Goal: Information Seeking & Learning: Learn about a topic

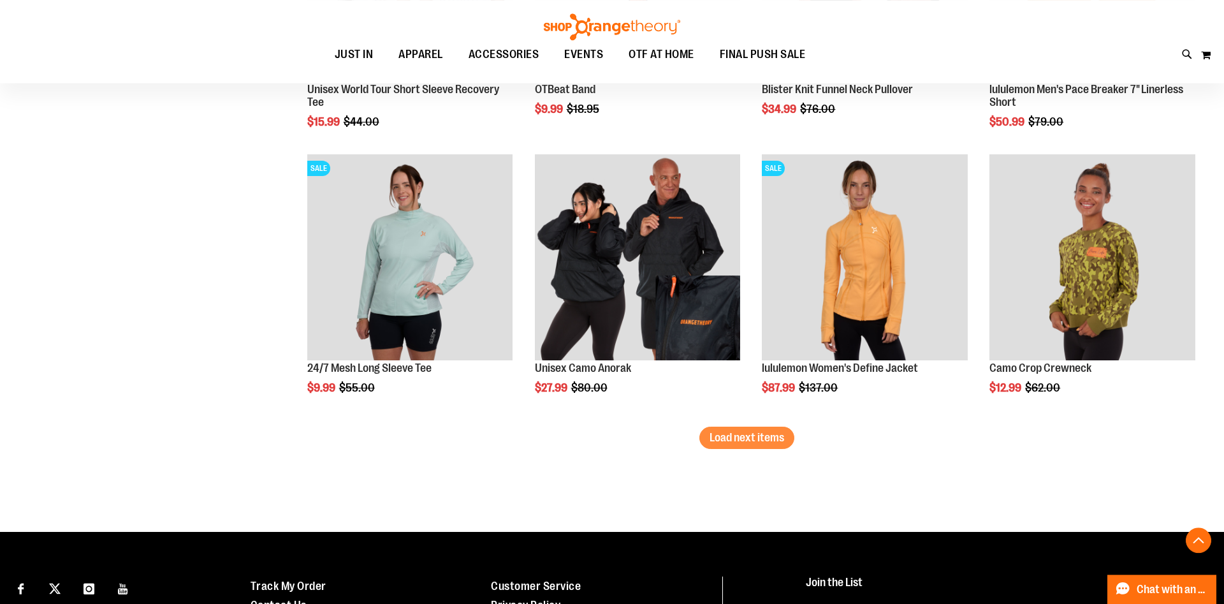
scroll to position [4030, 0]
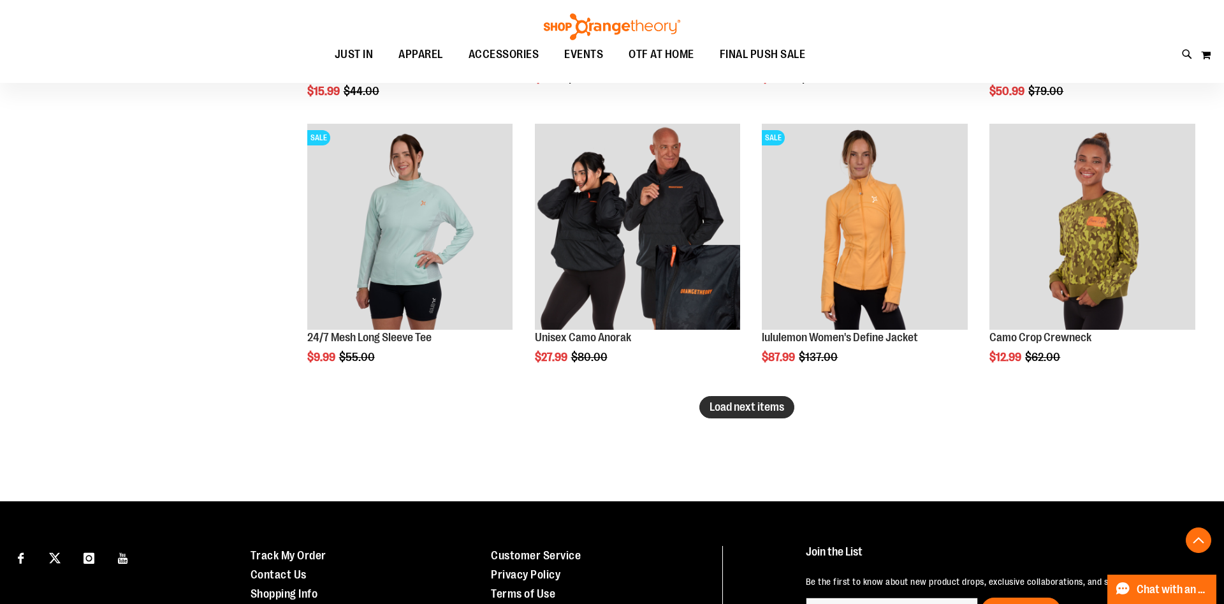
click at [736, 405] on span "Load next items" at bounding box center [746, 406] width 75 height 13
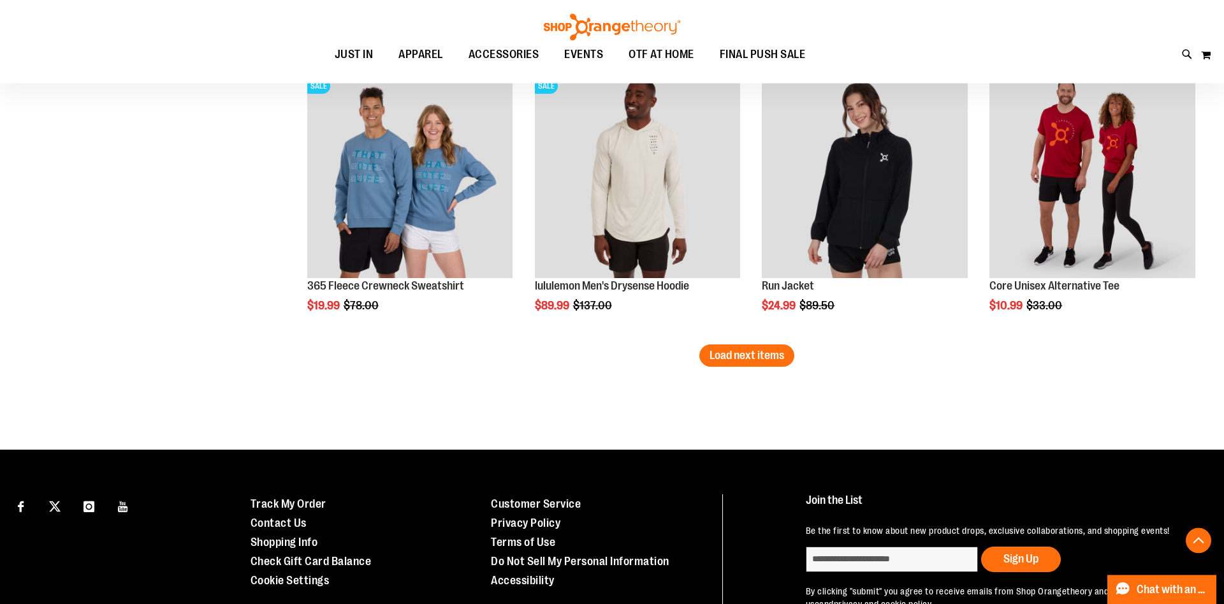
scroll to position [4882, 0]
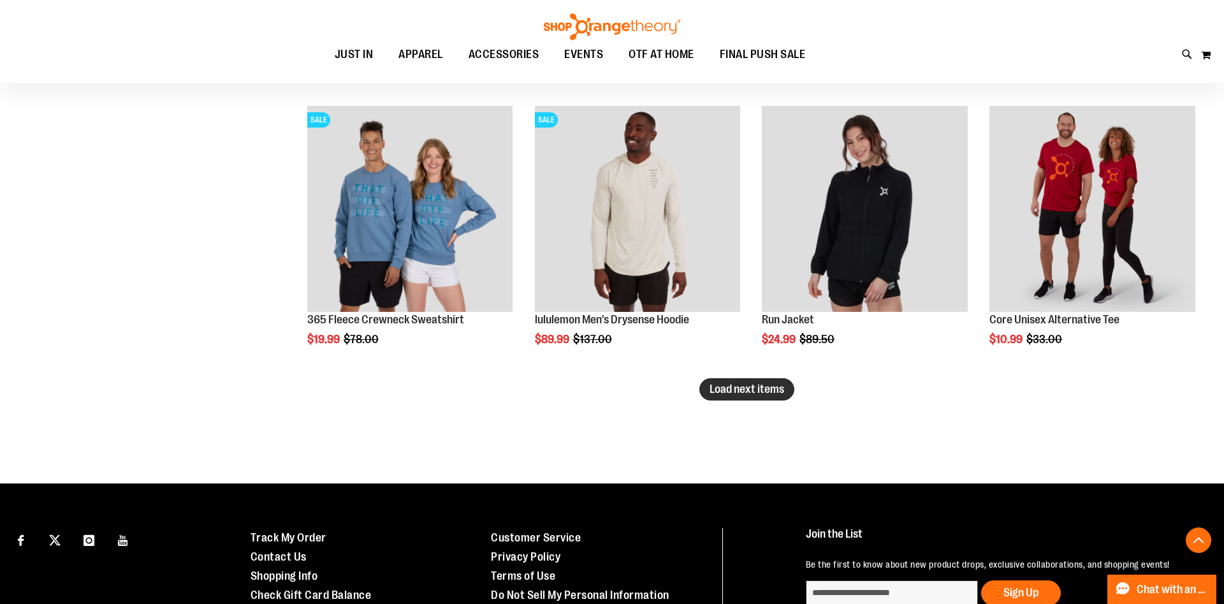
click at [767, 396] on button "Load next items" at bounding box center [746, 389] width 95 height 22
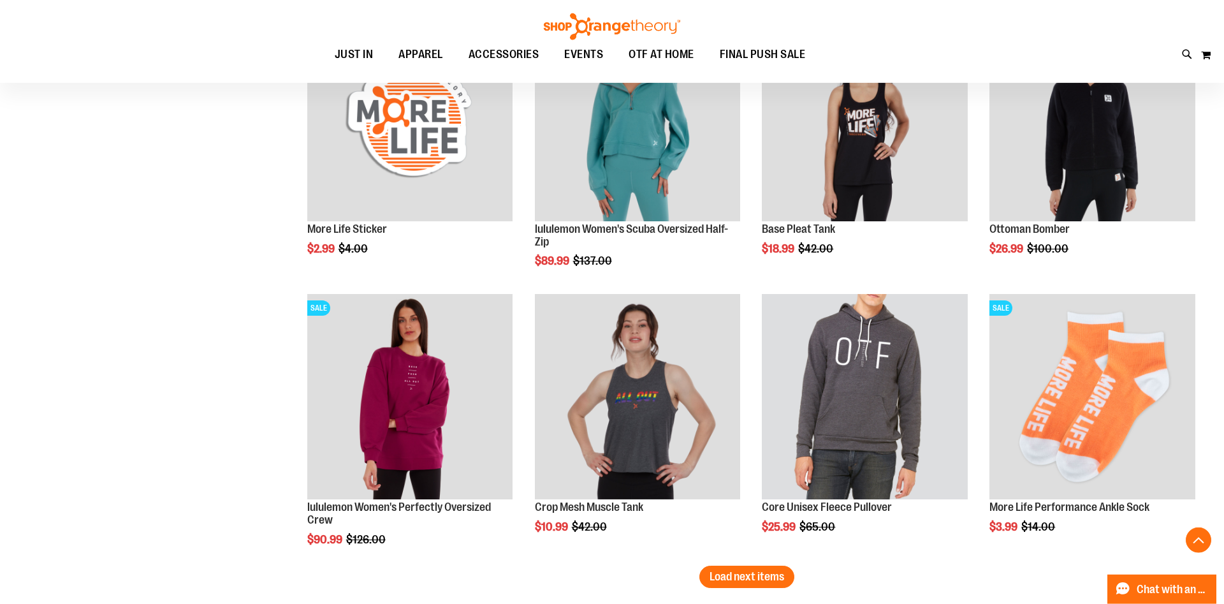
scroll to position [5727, 0]
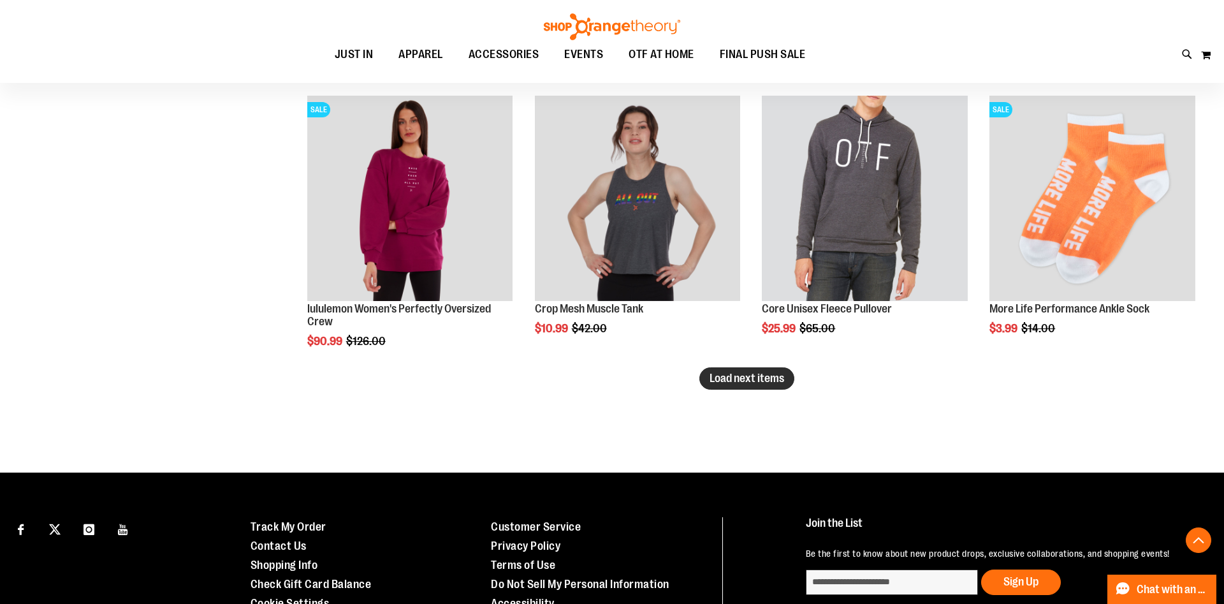
click at [781, 384] on span "Load next items" at bounding box center [746, 378] width 75 height 13
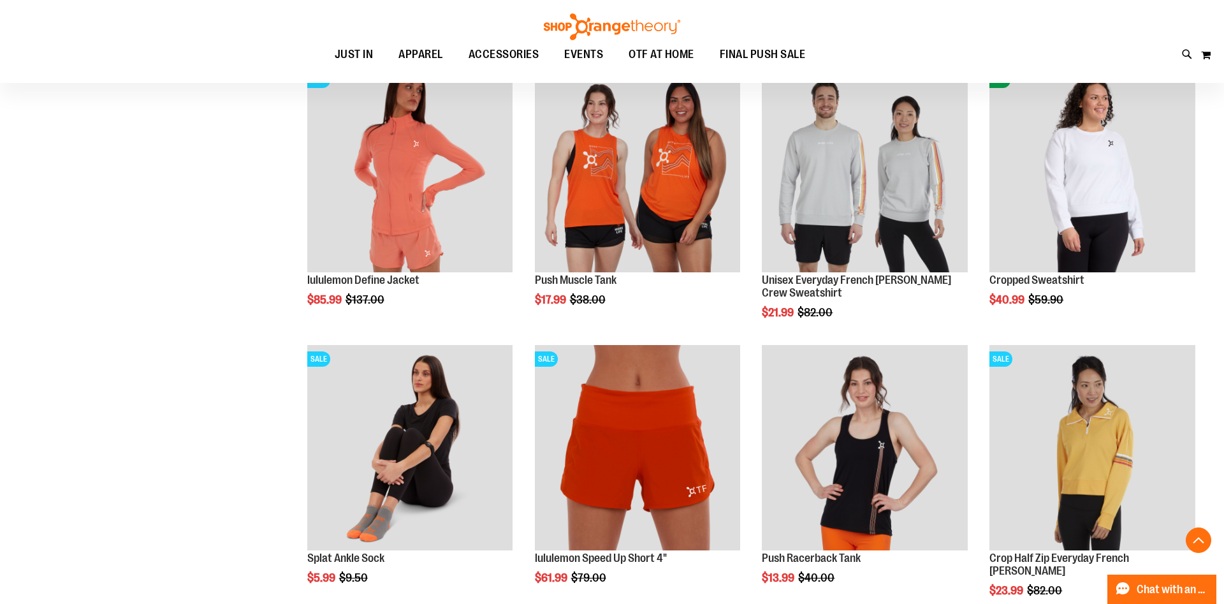
scroll to position [6637, 0]
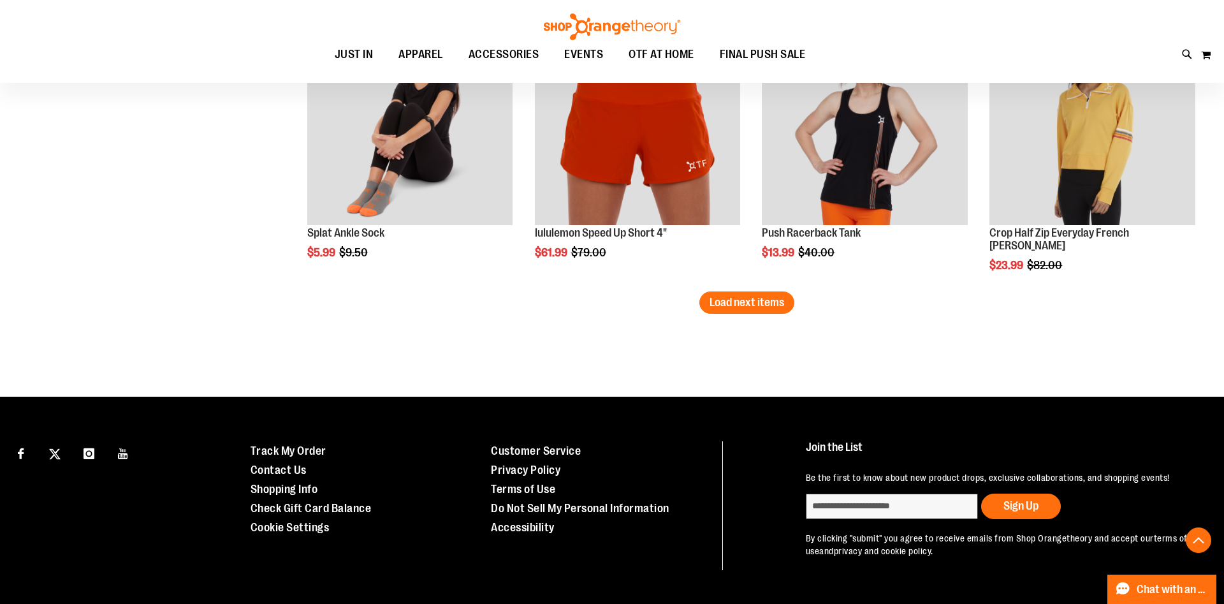
click at [781, 299] on span "Load next items" at bounding box center [746, 302] width 75 height 13
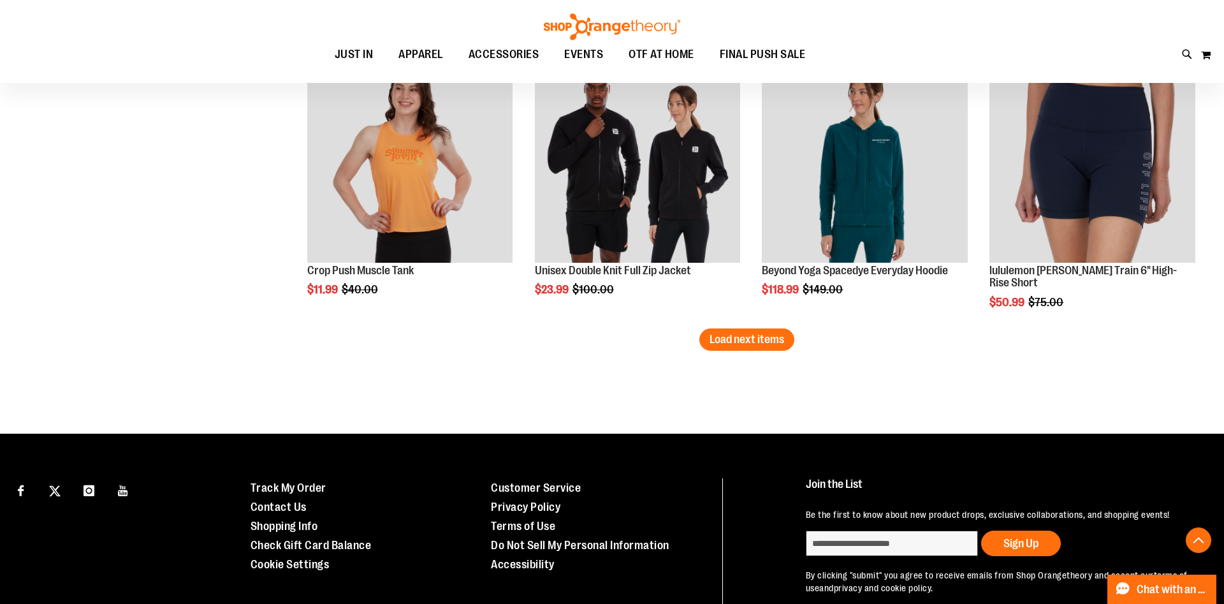
scroll to position [7451, 0]
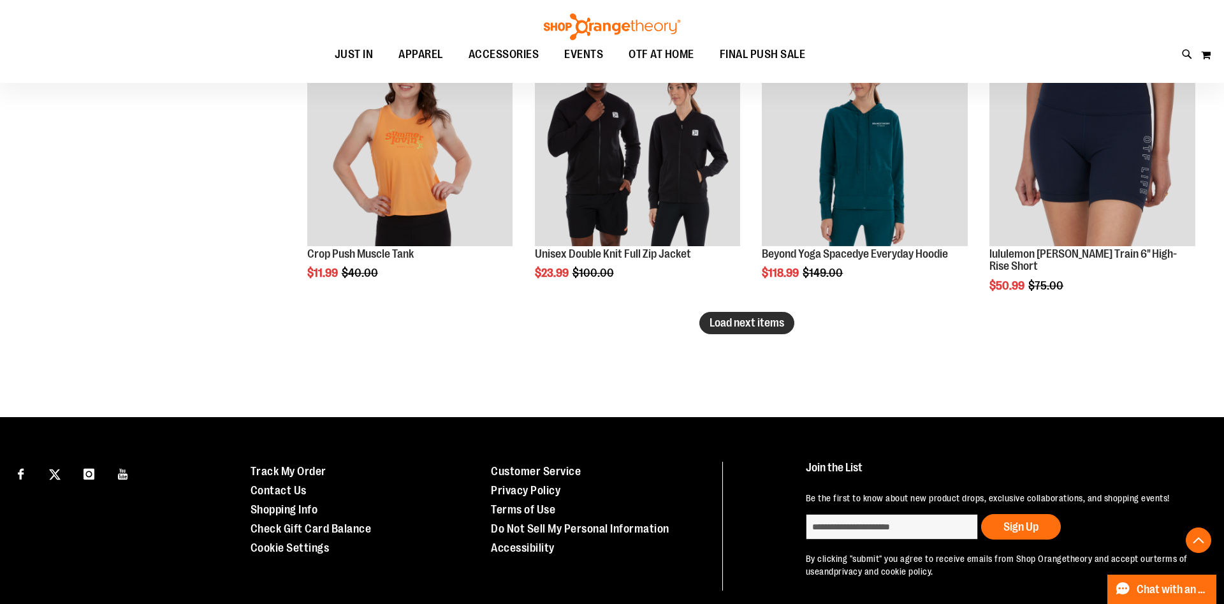
click at [728, 329] on span "Load next items" at bounding box center [746, 322] width 75 height 13
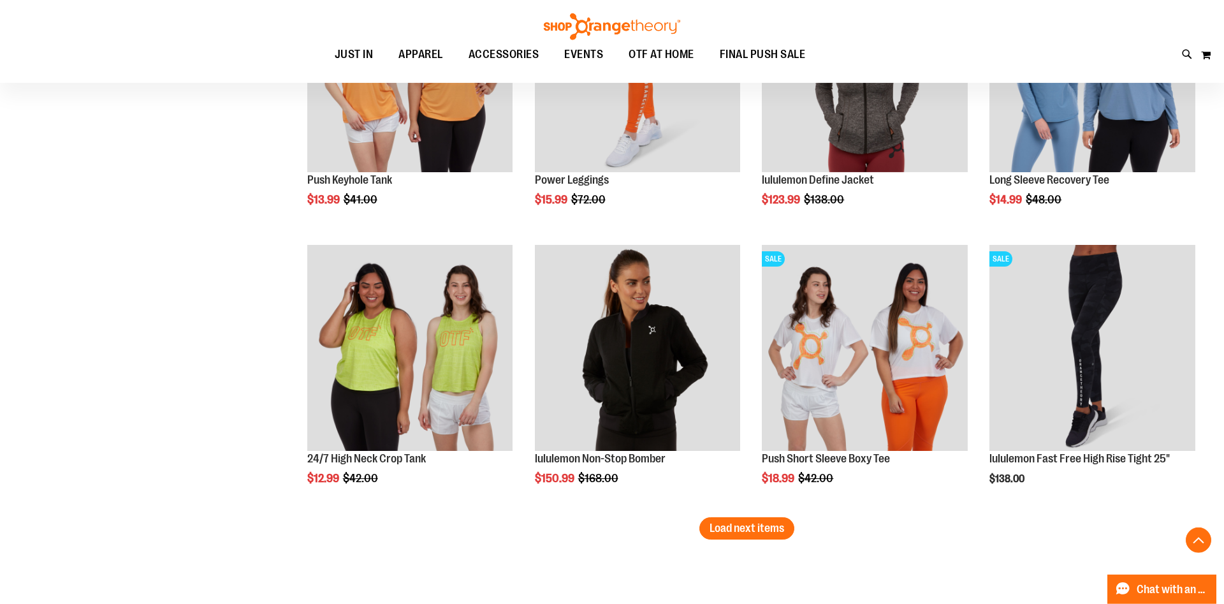
scroll to position [8101, 0]
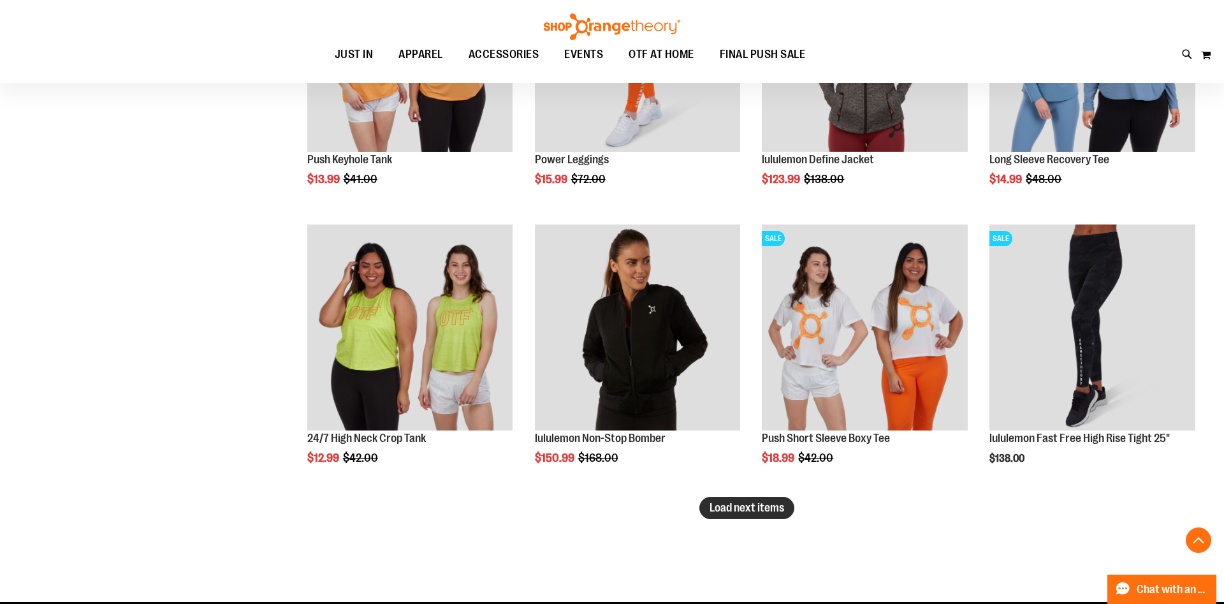
click at [770, 512] on span "Load next items" at bounding box center [746, 507] width 75 height 13
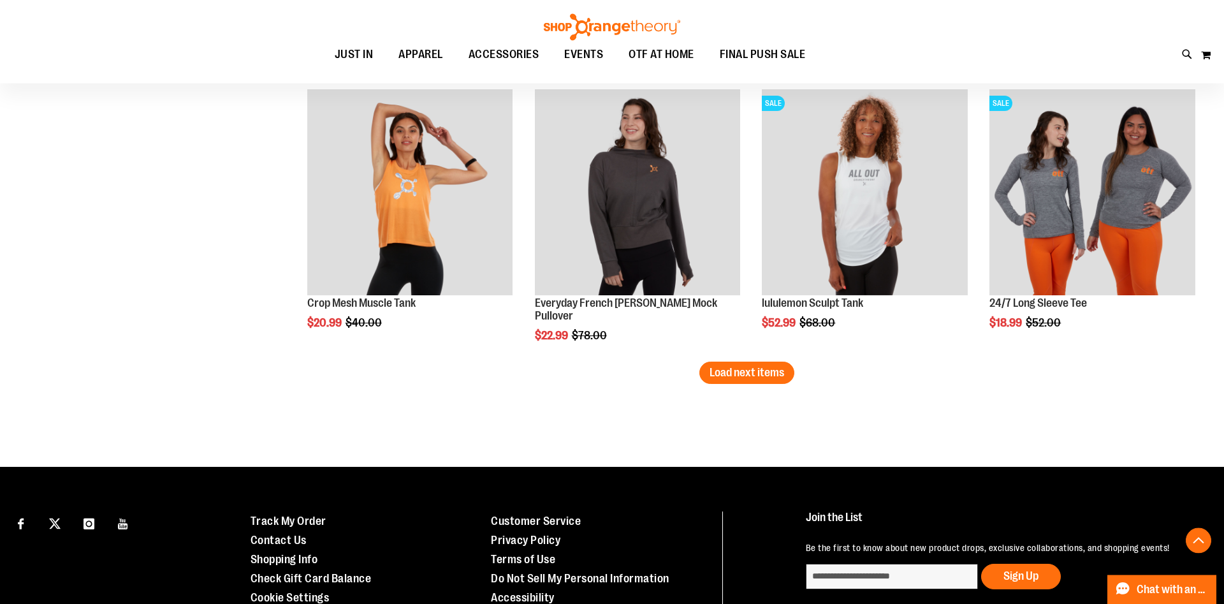
scroll to position [9076, 0]
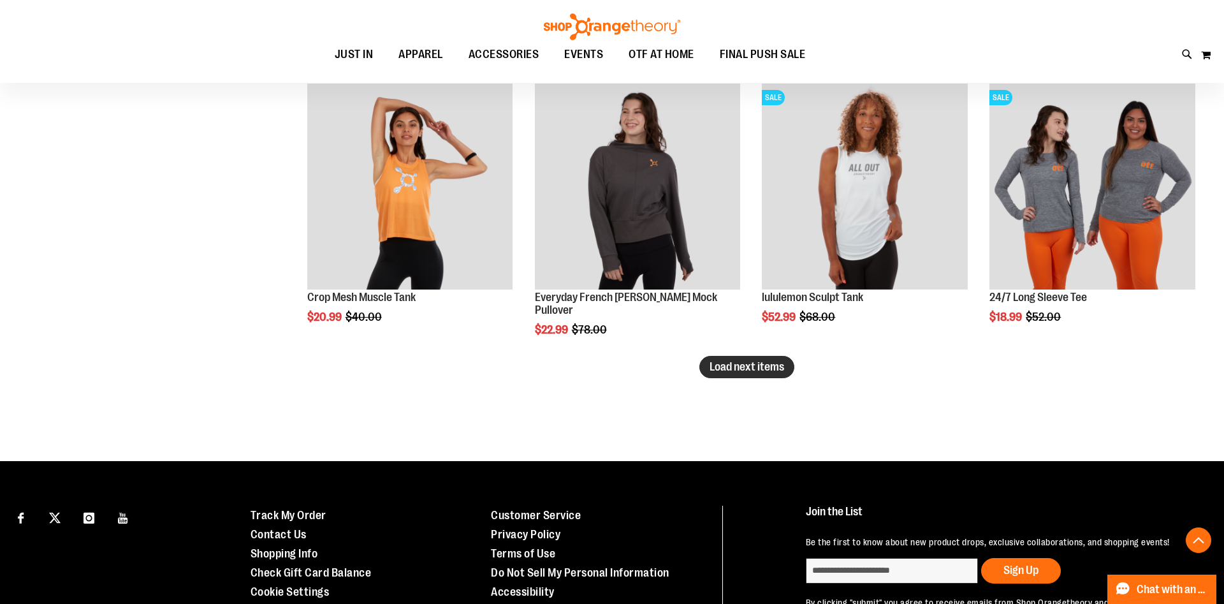
click at [769, 368] on span "Load next items" at bounding box center [746, 366] width 75 height 13
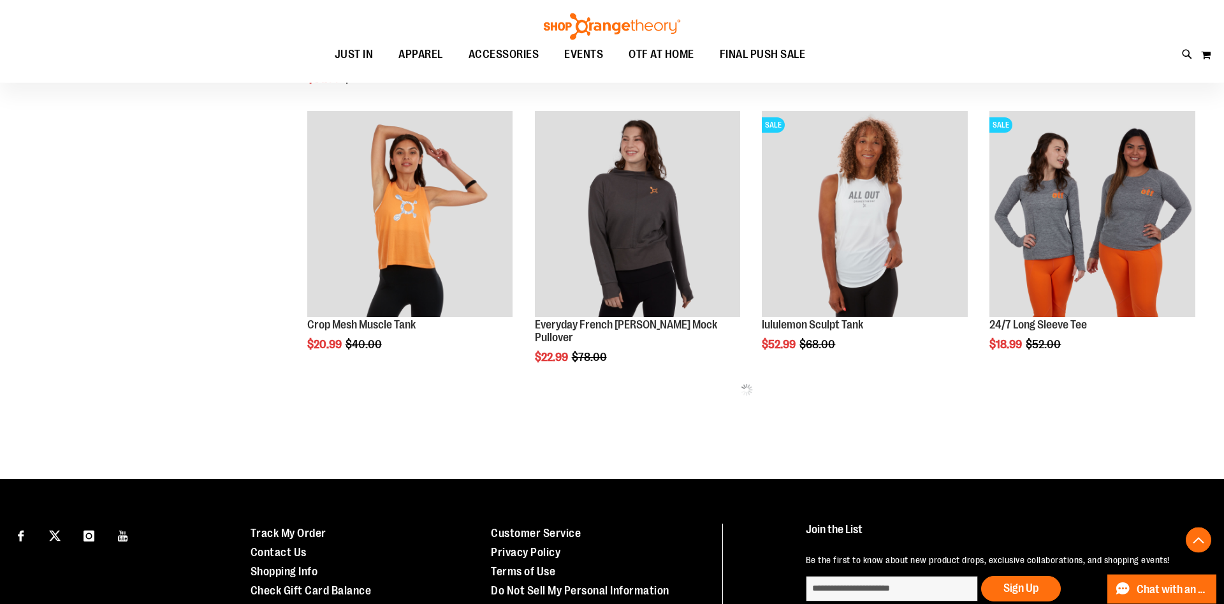
scroll to position [9044, 0]
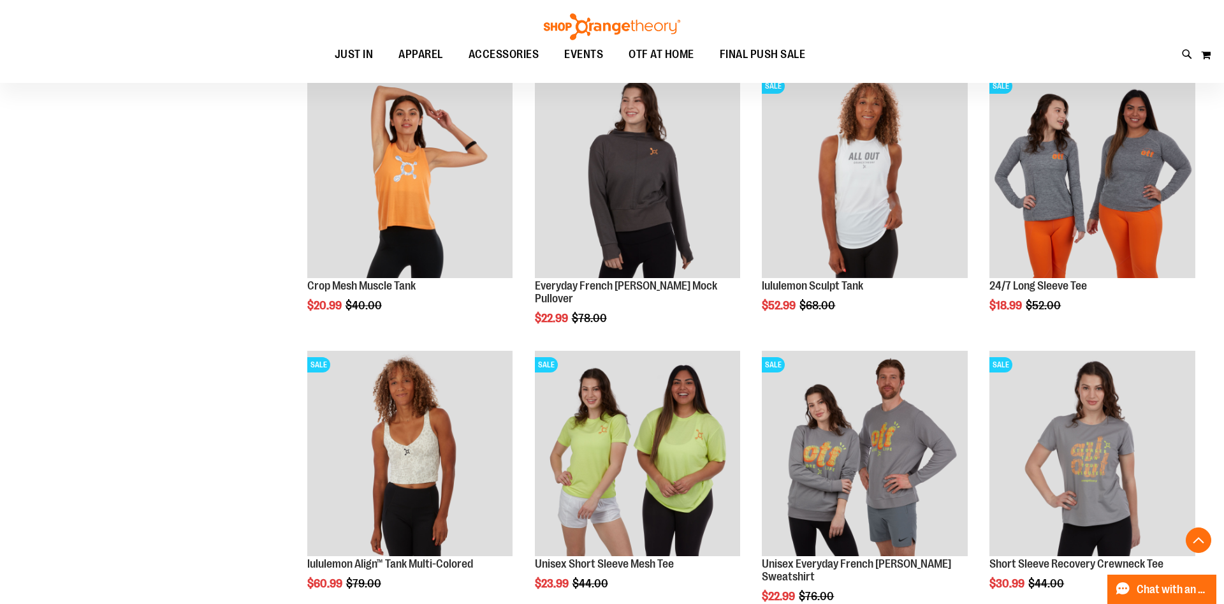
scroll to position [9174, 0]
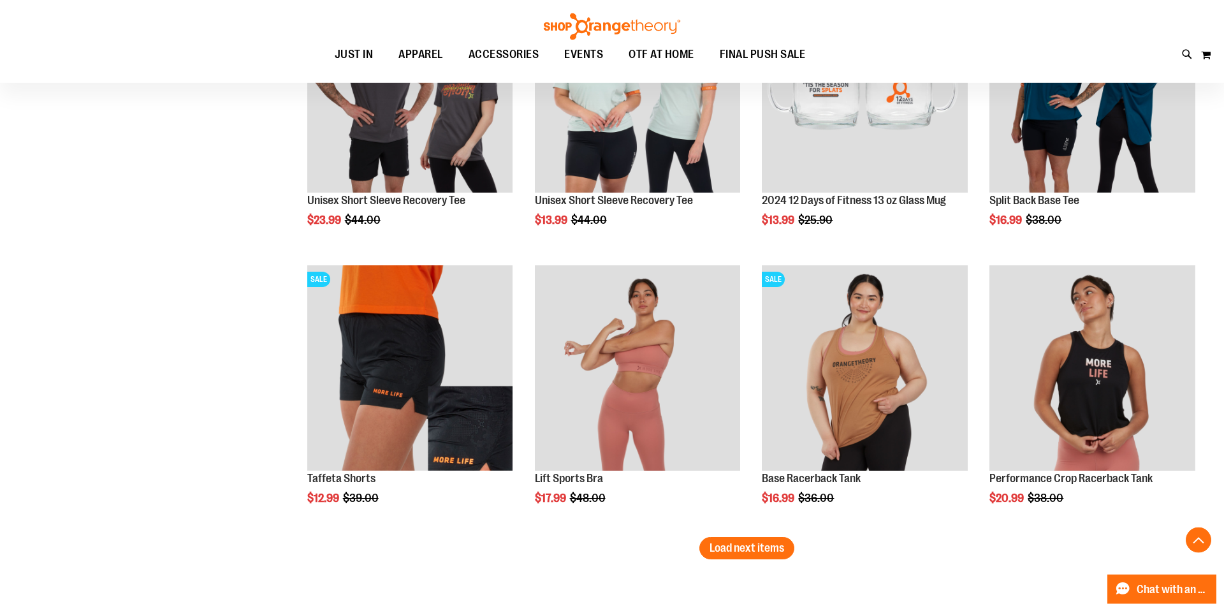
scroll to position [9760, 0]
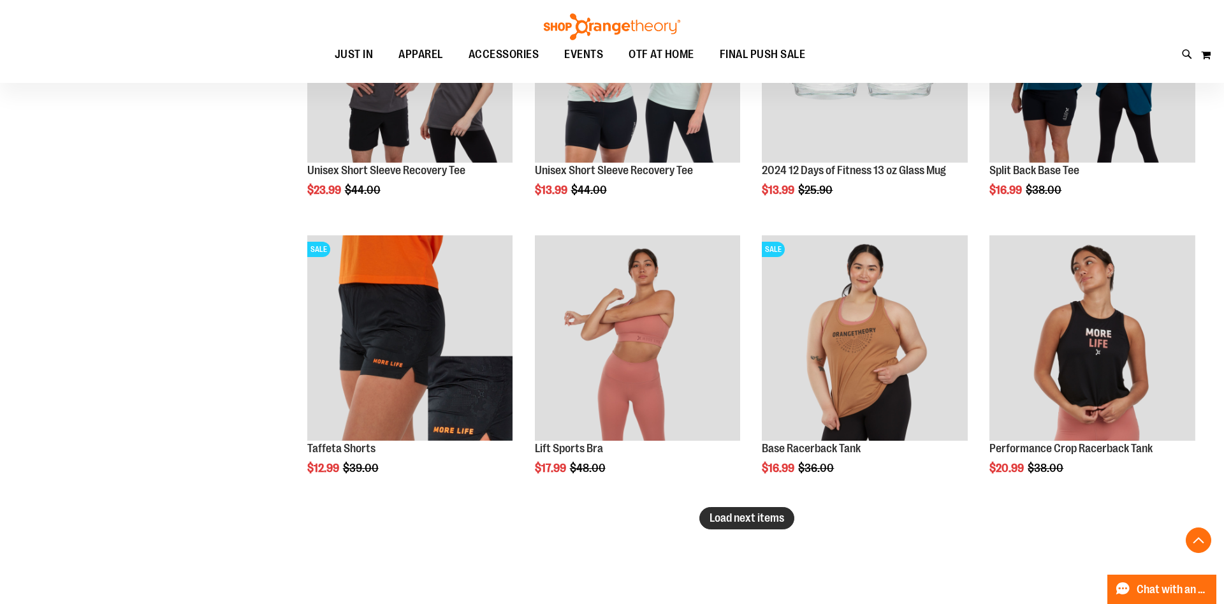
click at [723, 513] on span "Load next items" at bounding box center [746, 517] width 75 height 13
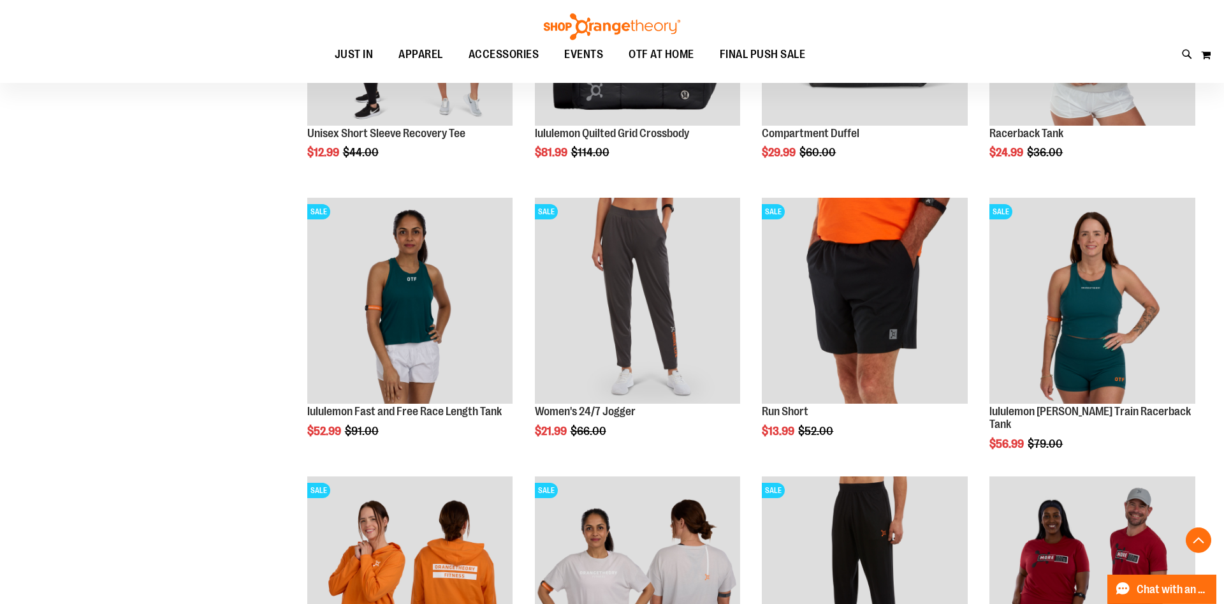
scroll to position [10605, 0]
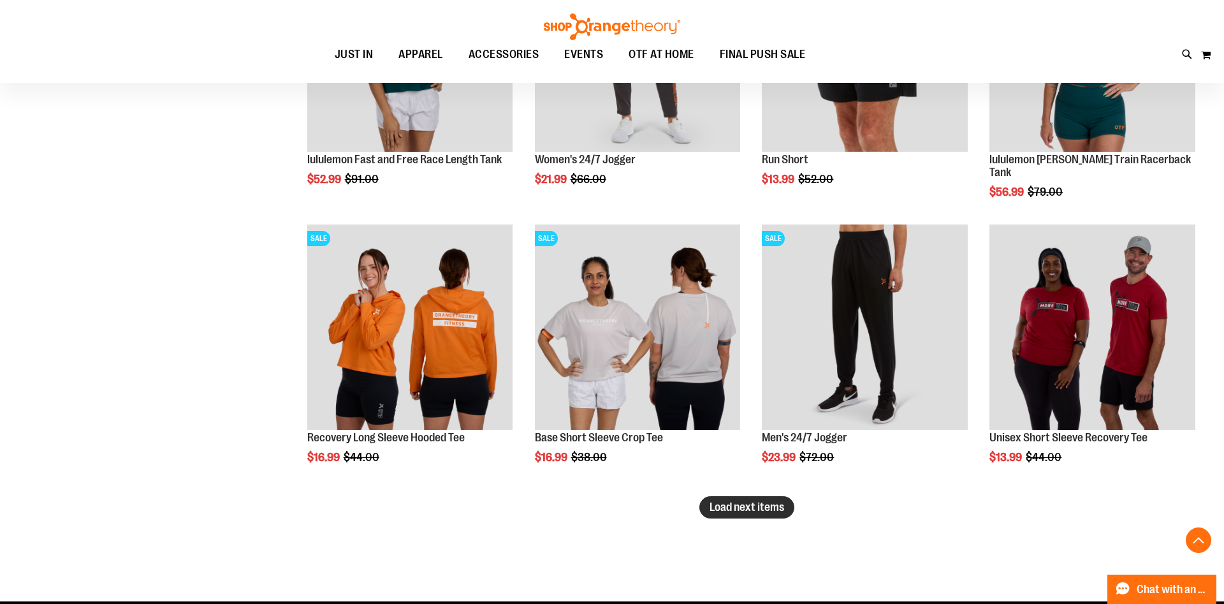
click at [765, 509] on span "Load next items" at bounding box center [746, 506] width 75 height 13
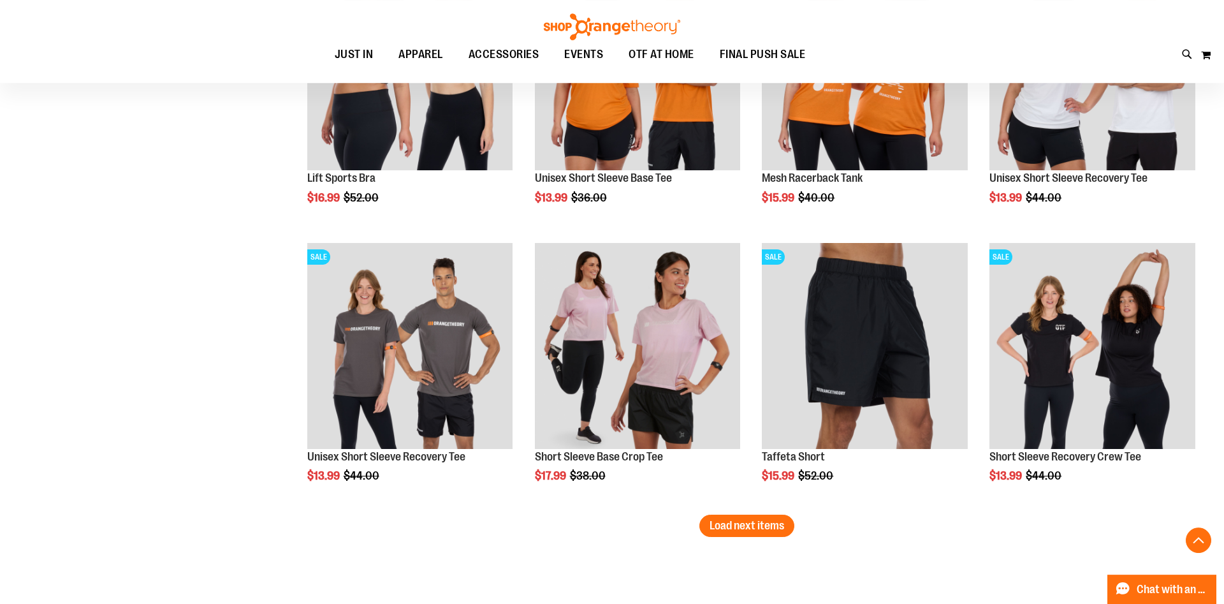
scroll to position [11645, 0]
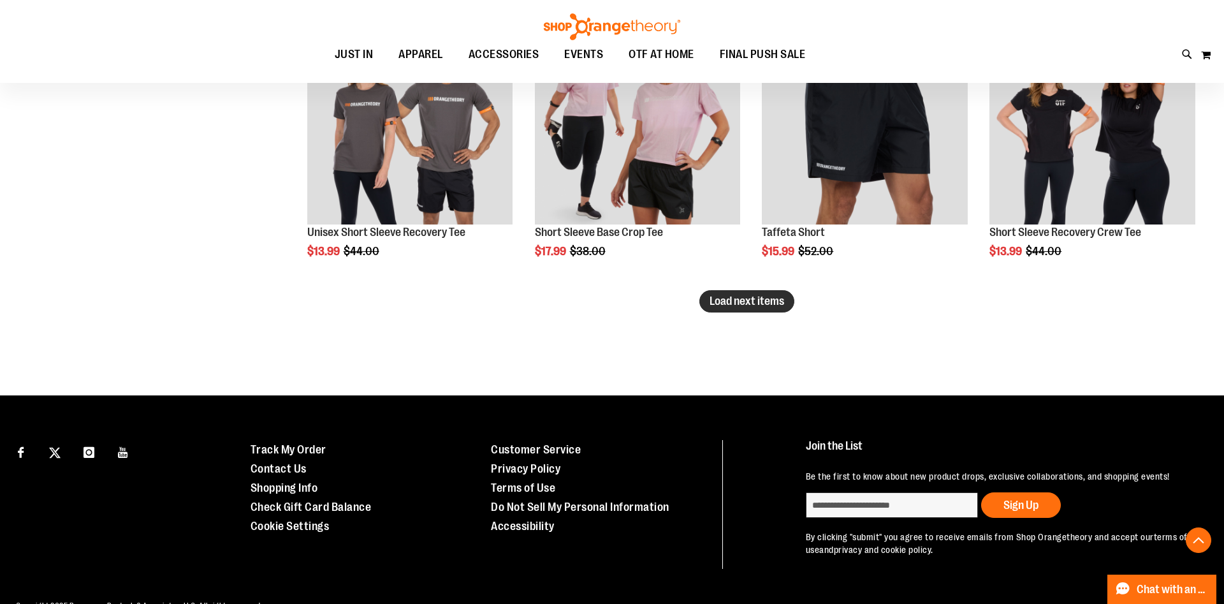
click at [751, 299] on span "Load next items" at bounding box center [746, 300] width 75 height 13
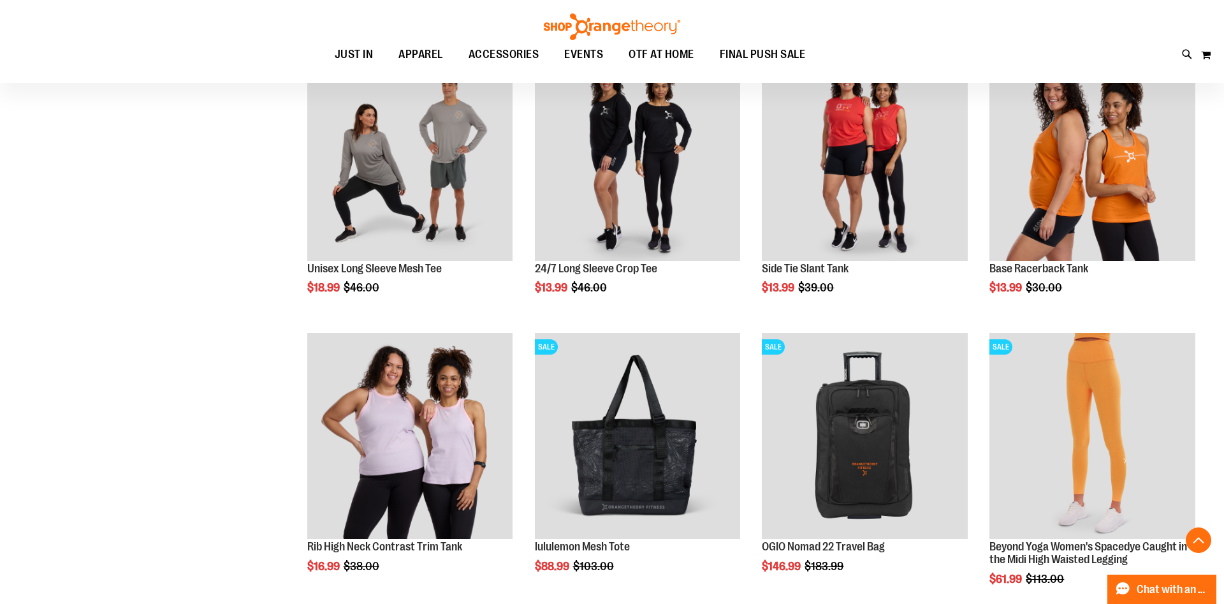
scroll to position [12425, 0]
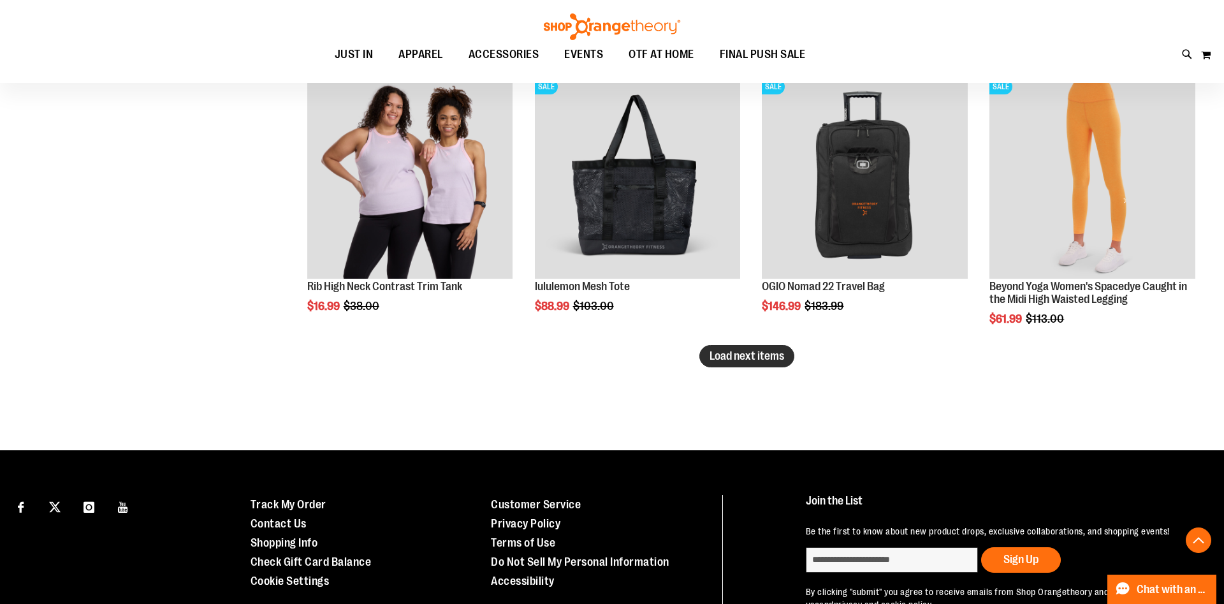
click at [765, 363] on button "Load next items" at bounding box center [746, 356] width 95 height 22
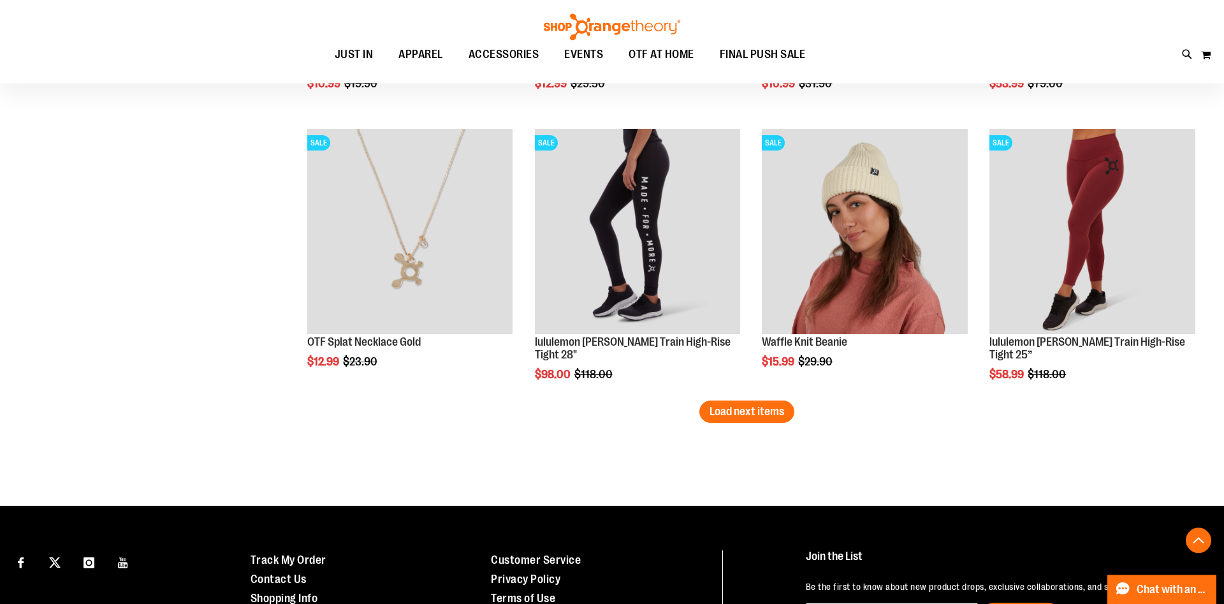
scroll to position [13205, 0]
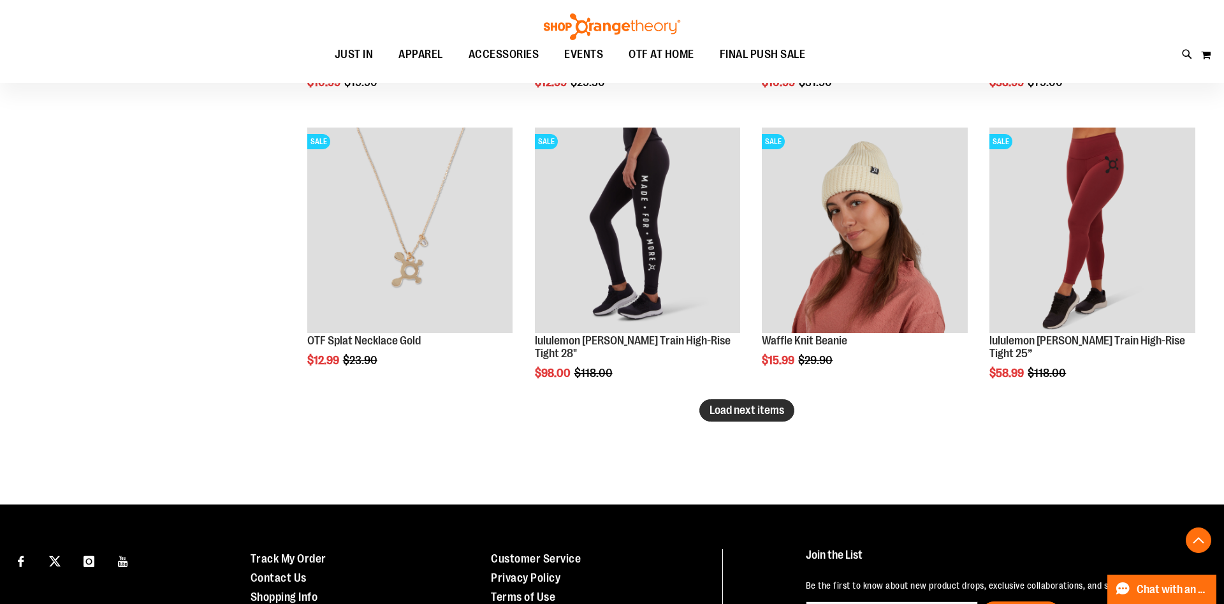
click at [775, 411] on span "Load next items" at bounding box center [746, 409] width 75 height 13
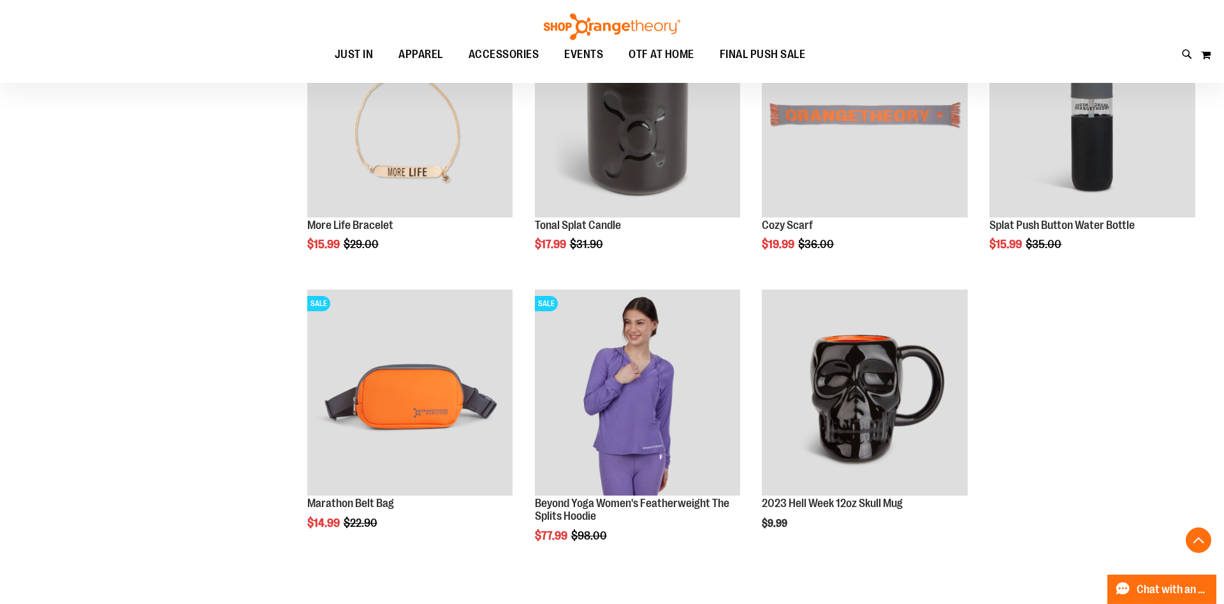
scroll to position [13595, 0]
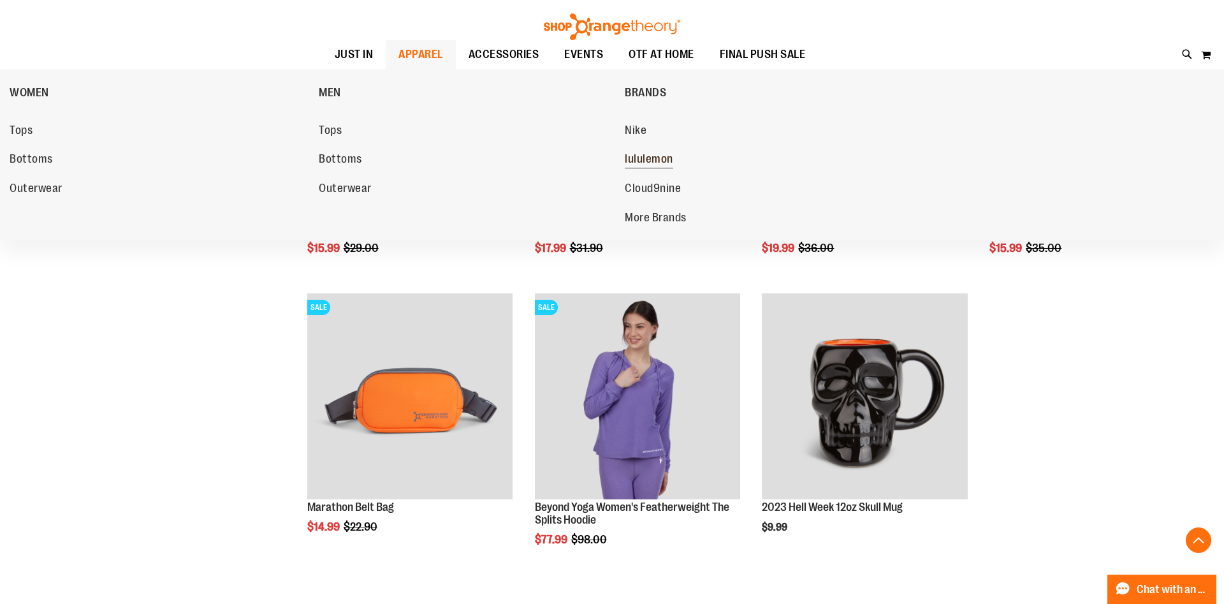
click at [656, 161] on span "lululemon" at bounding box center [649, 160] width 48 height 16
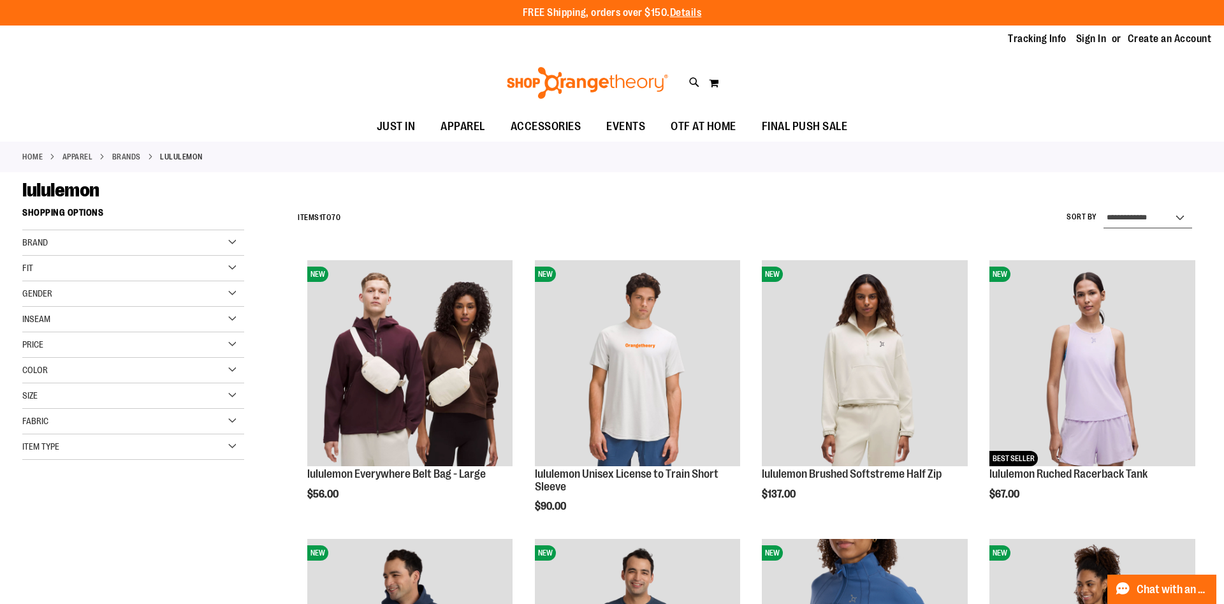
click at [1103, 208] on select "**********" at bounding box center [1147, 218] width 89 height 20
select select "*********"
click option "**********" at bounding box center [0, 0] width 0 height 0
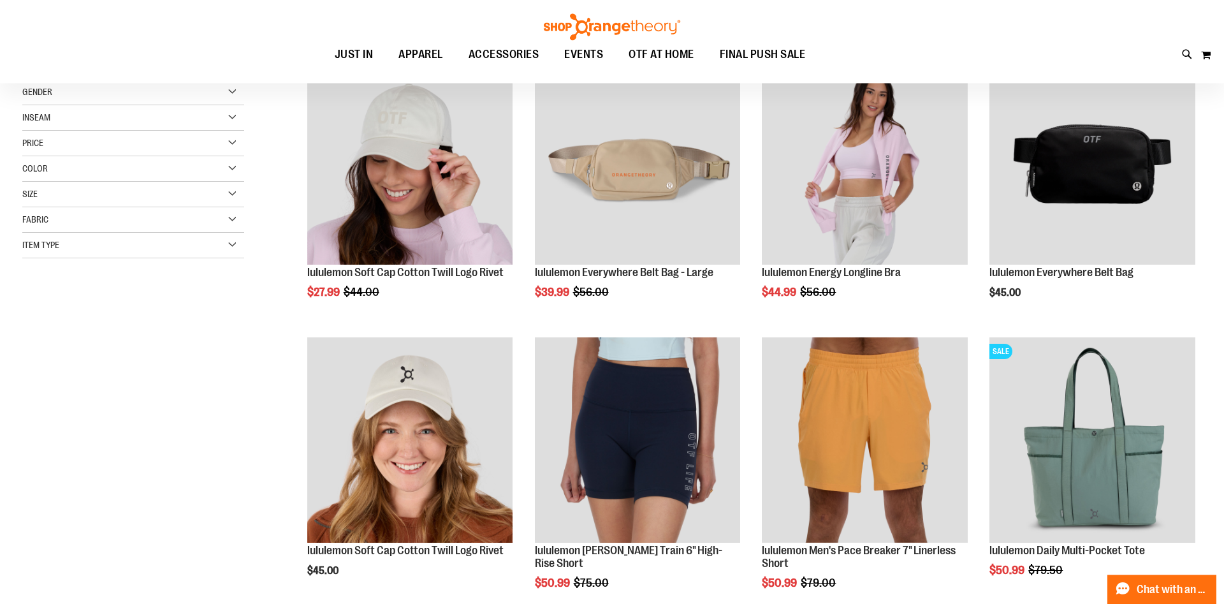
scroll to position [201, 0]
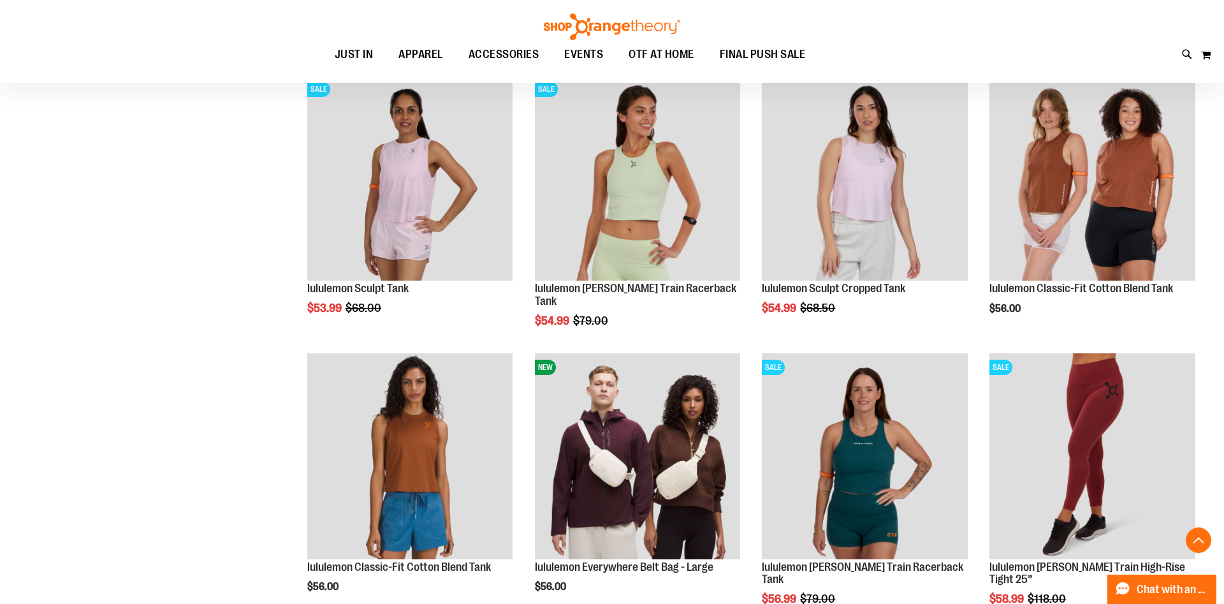
scroll to position [1090, 0]
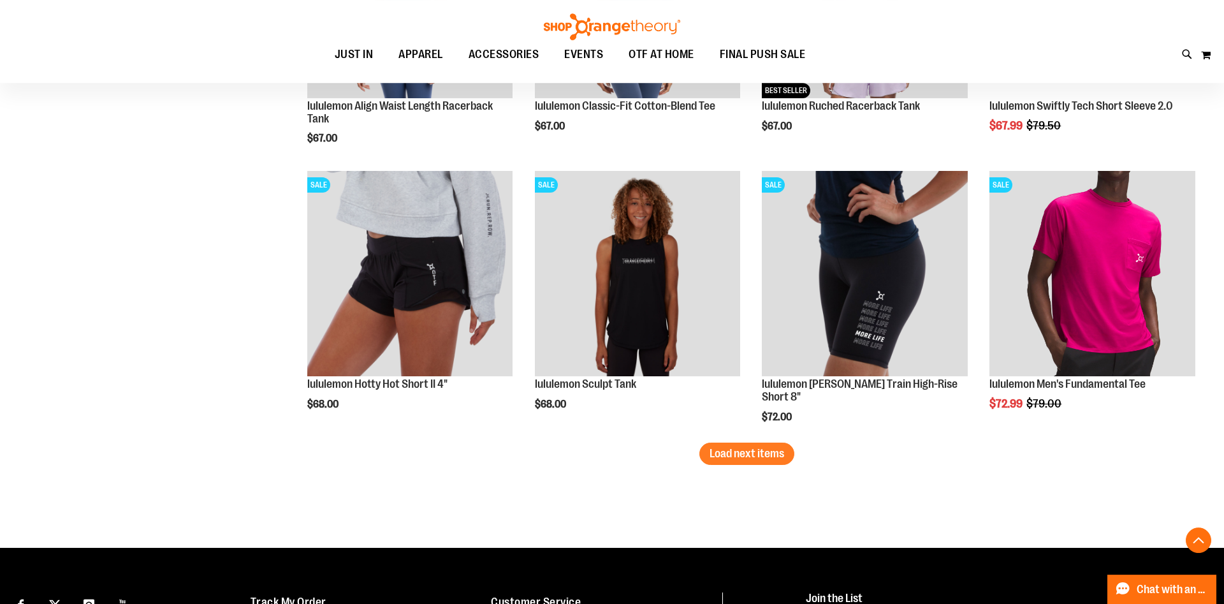
scroll to position [2315, 0]
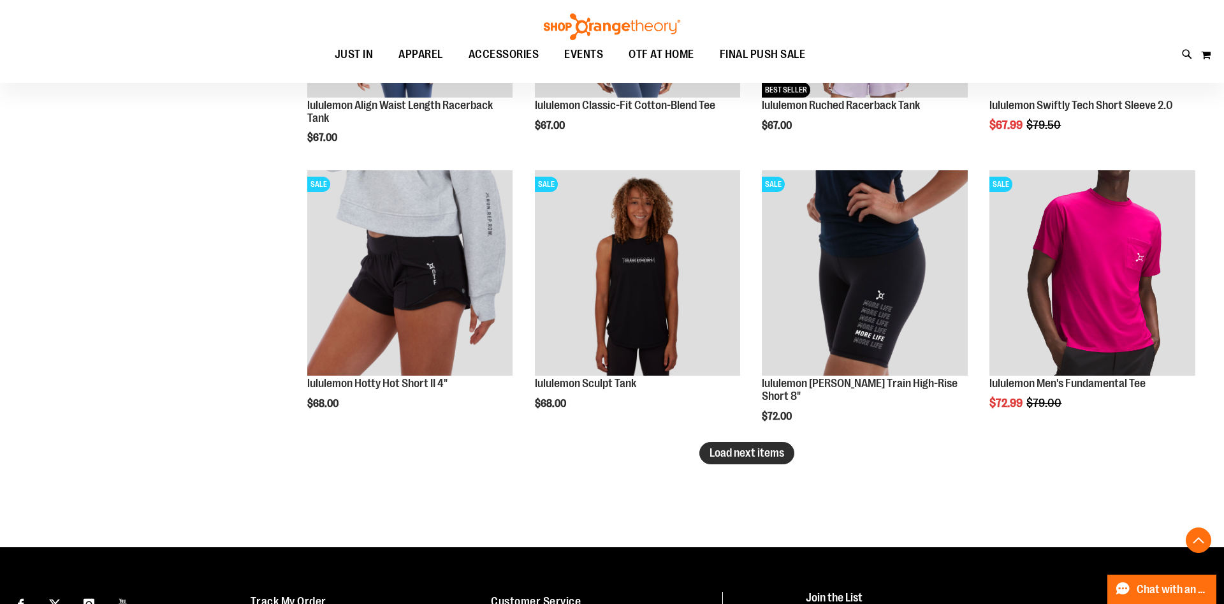
click at [767, 455] on span "Load next items" at bounding box center [746, 452] width 75 height 13
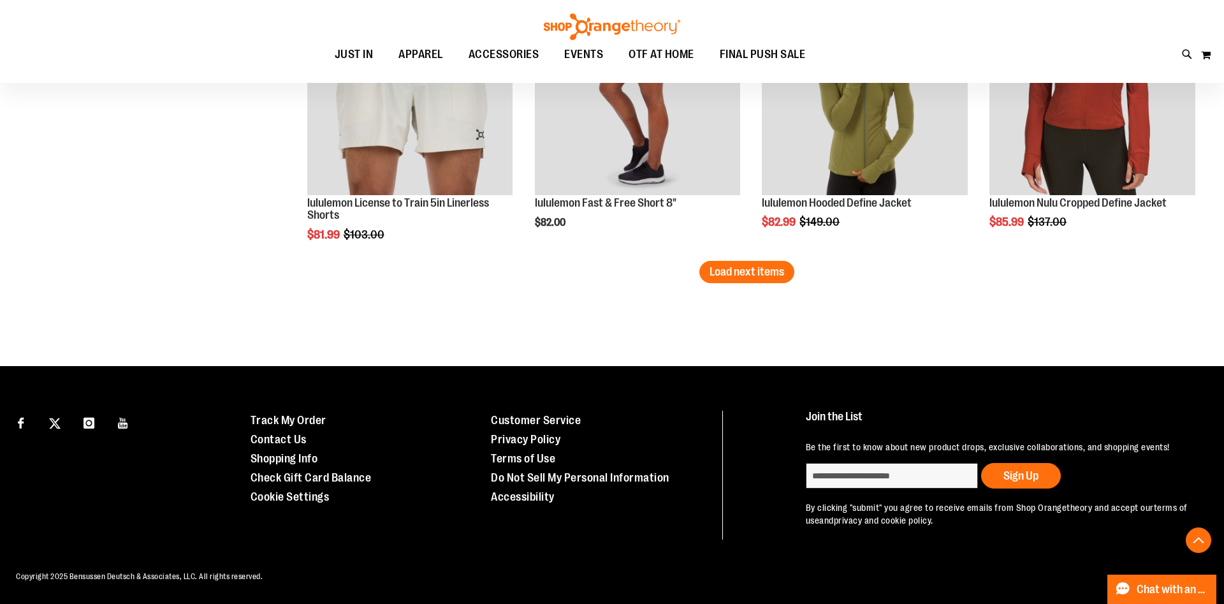
scroll to position [3213, 0]
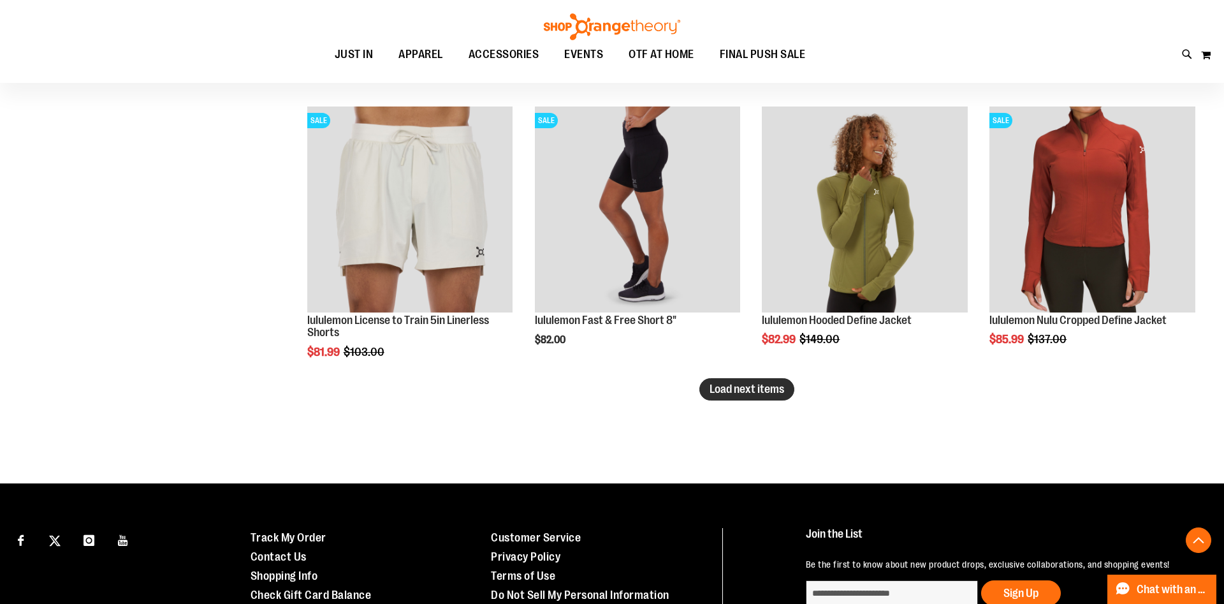
click at [764, 389] on span "Load next items" at bounding box center [746, 388] width 75 height 13
